Goal: Transaction & Acquisition: Download file/media

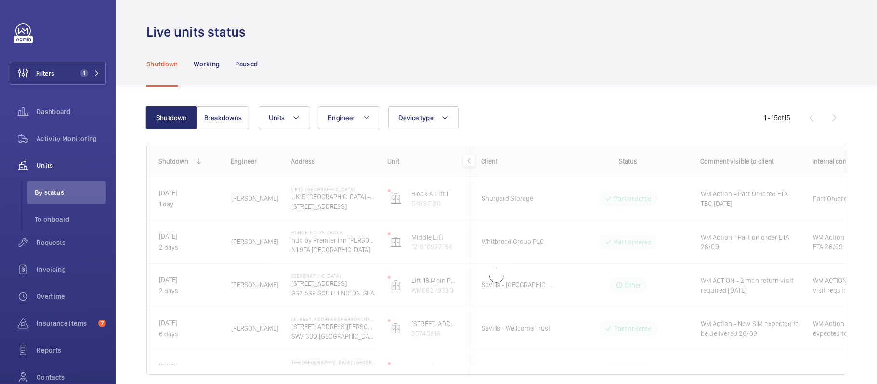
scroll to position [37, 0]
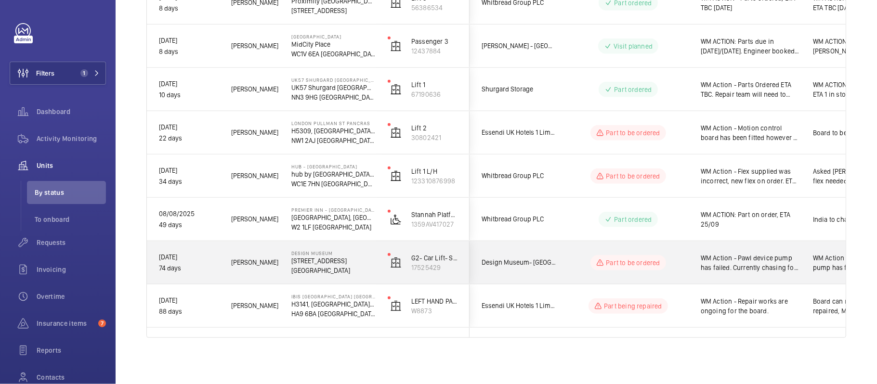
scroll to position [435, 0]
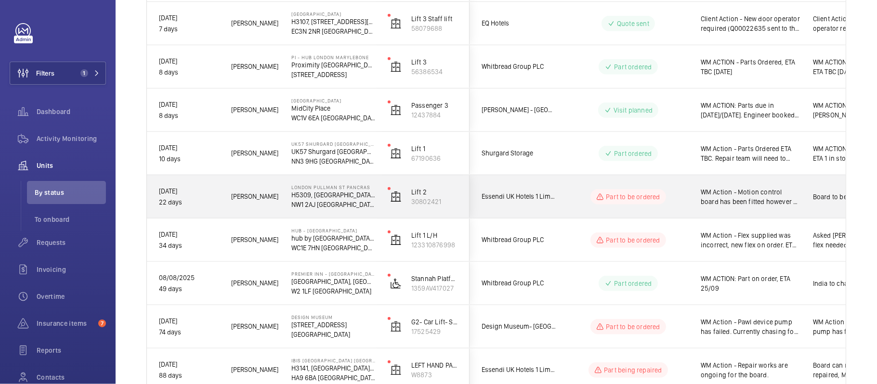
click at [555, 197] on span "Essendi UK Hotels 1 Limited" at bounding box center [519, 196] width 74 height 11
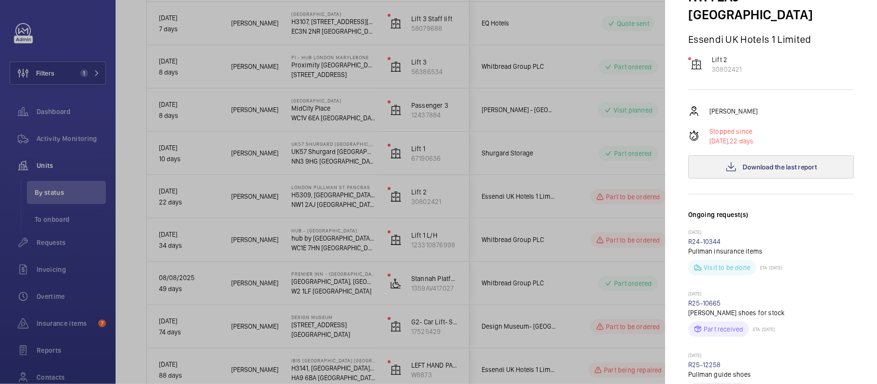
scroll to position [128, 0]
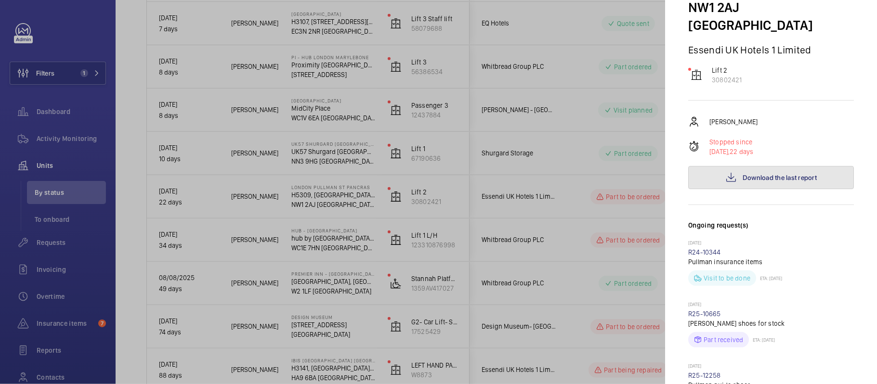
click at [749, 174] on span "Download the last report" at bounding box center [780, 178] width 74 height 8
